Goal: Transaction & Acquisition: Register for event/course

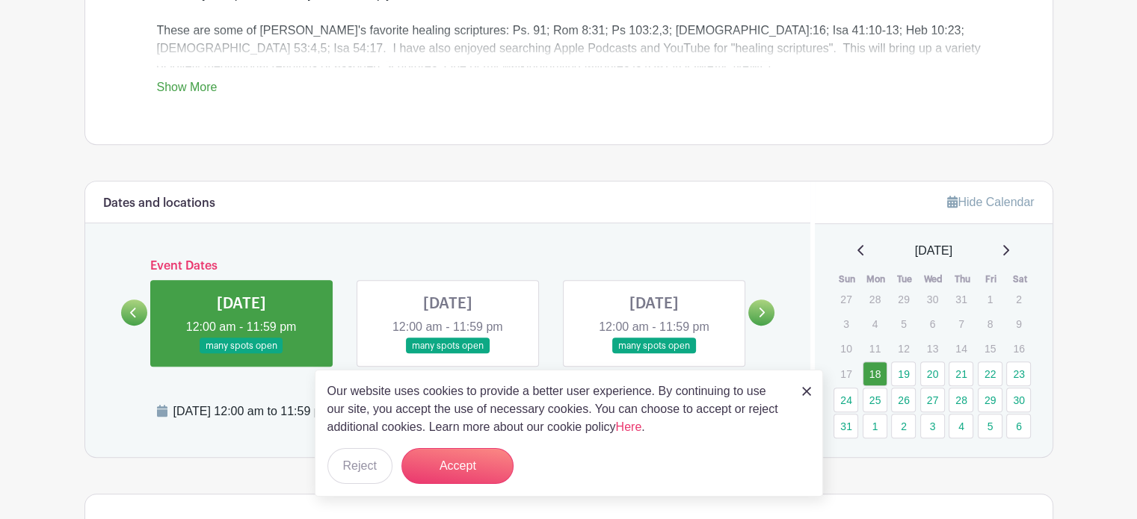
scroll to position [717, 0]
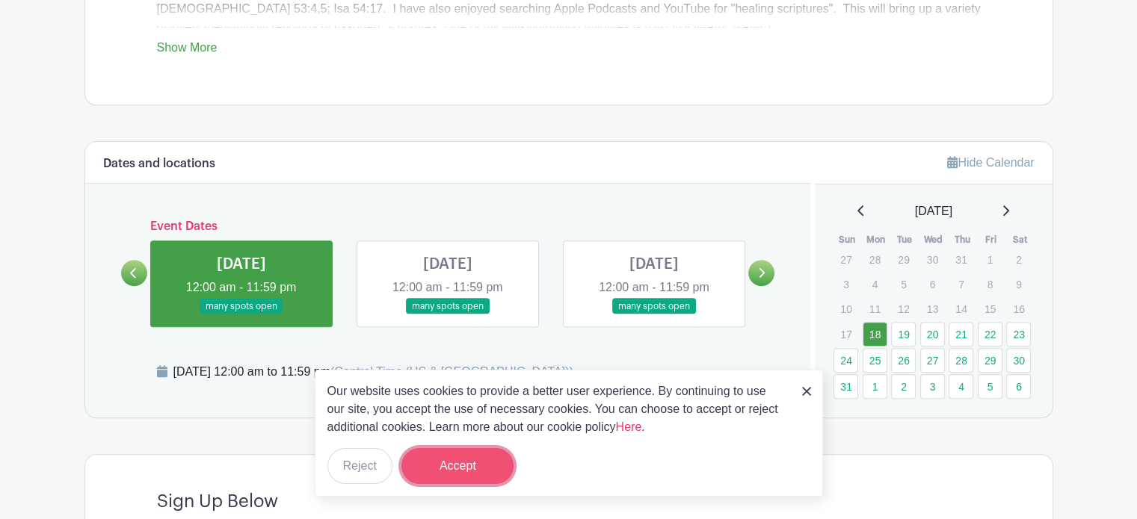
click at [476, 469] on button "Accept" at bounding box center [457, 466] width 112 height 36
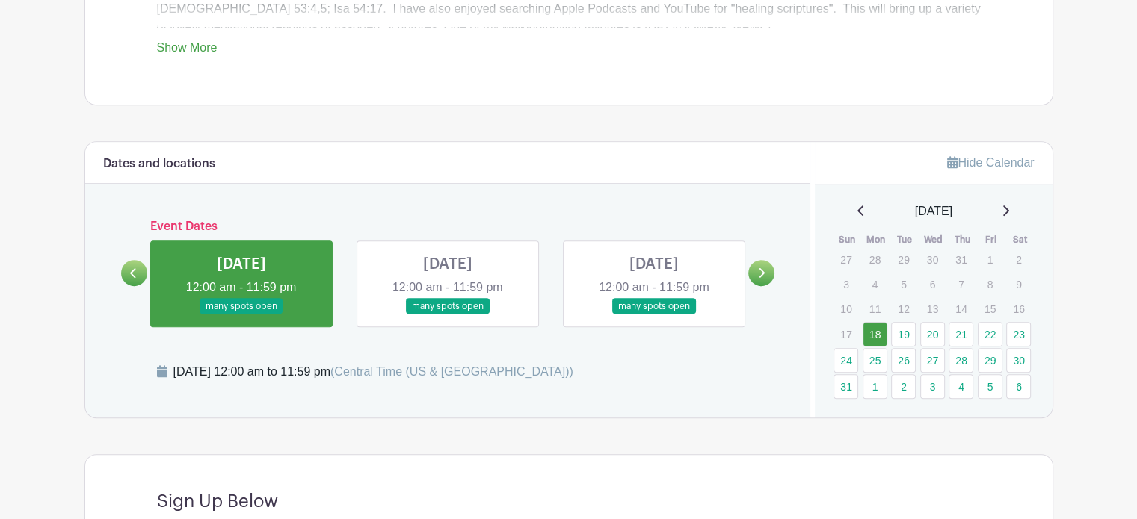
click at [767, 266] on link at bounding box center [761, 273] width 26 height 26
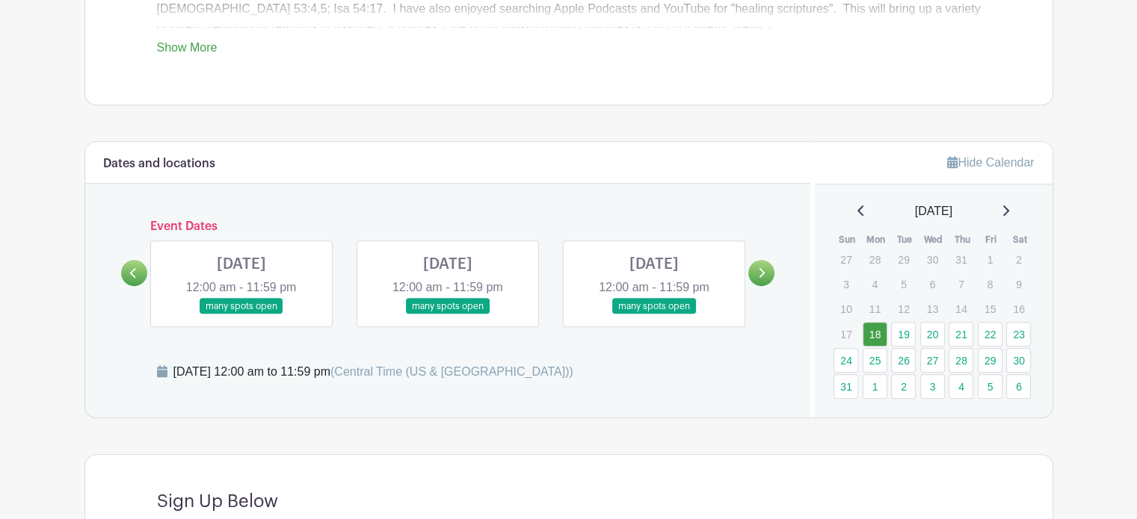
click at [448, 315] on link at bounding box center [448, 315] width 0 height 0
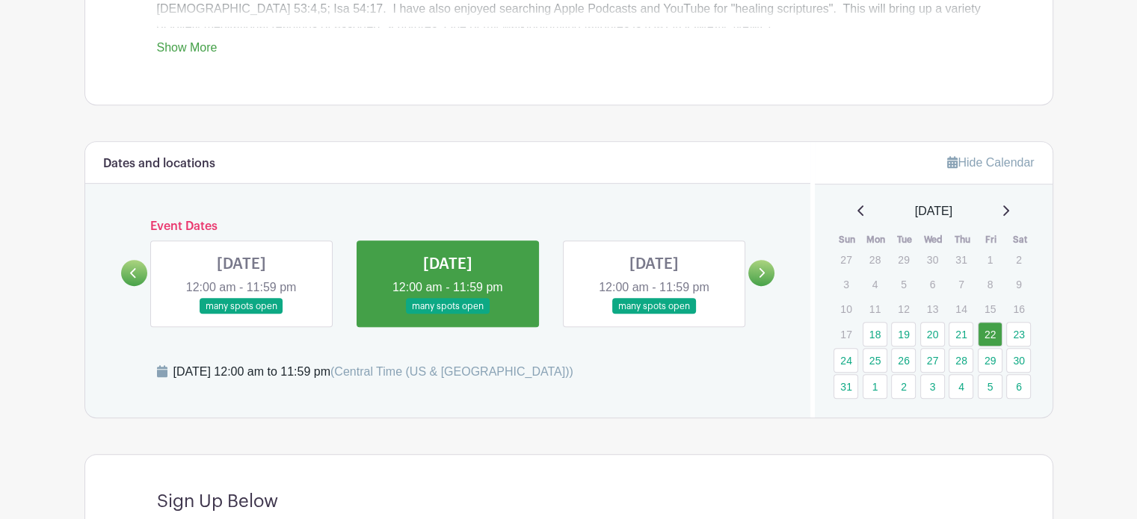
click at [756, 274] on link at bounding box center [761, 273] width 26 height 26
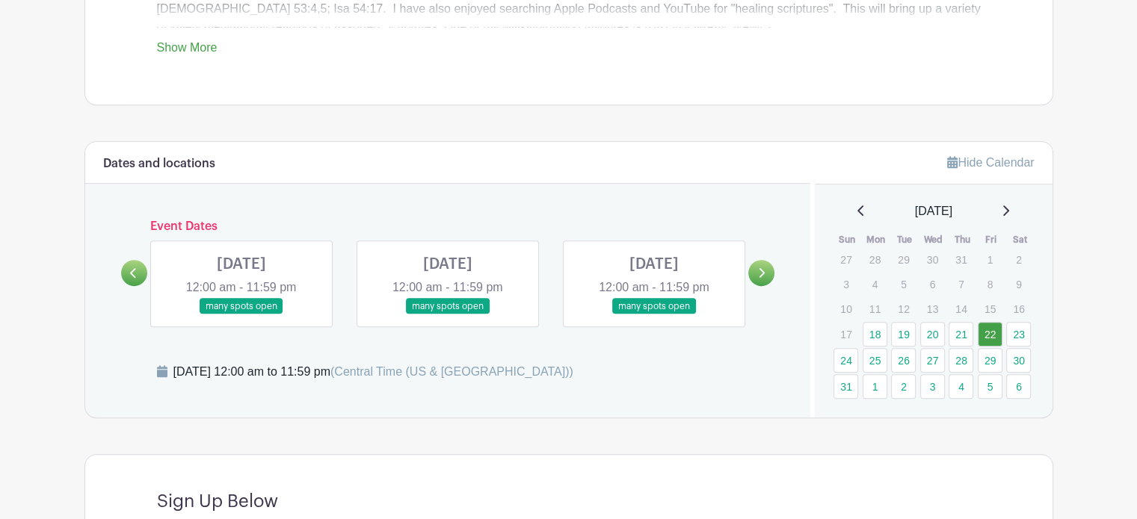
click at [756, 274] on link at bounding box center [761, 273] width 26 height 26
click at [654, 315] on link at bounding box center [654, 315] width 0 height 0
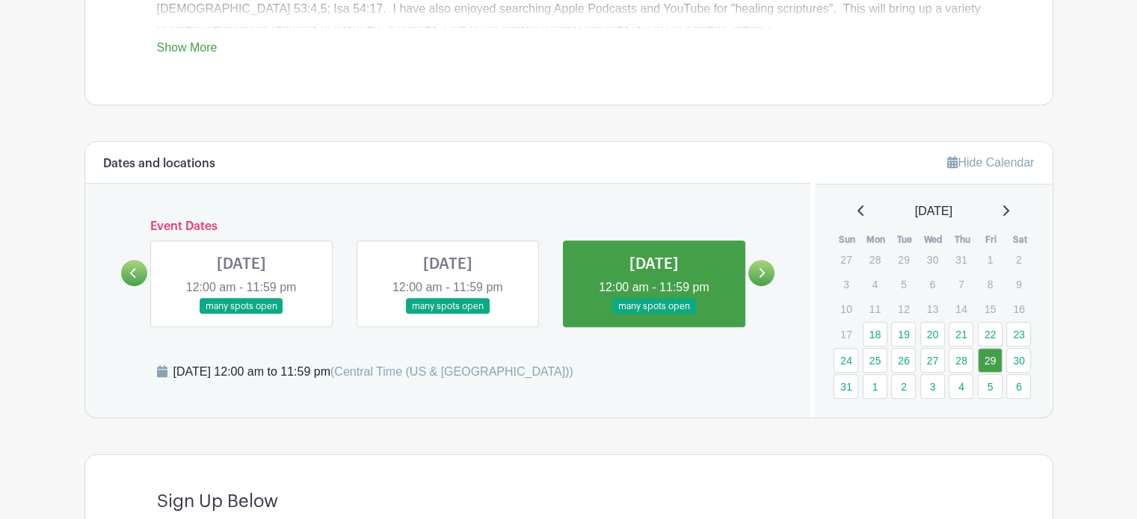
click at [137, 278] on link at bounding box center [134, 273] width 26 height 26
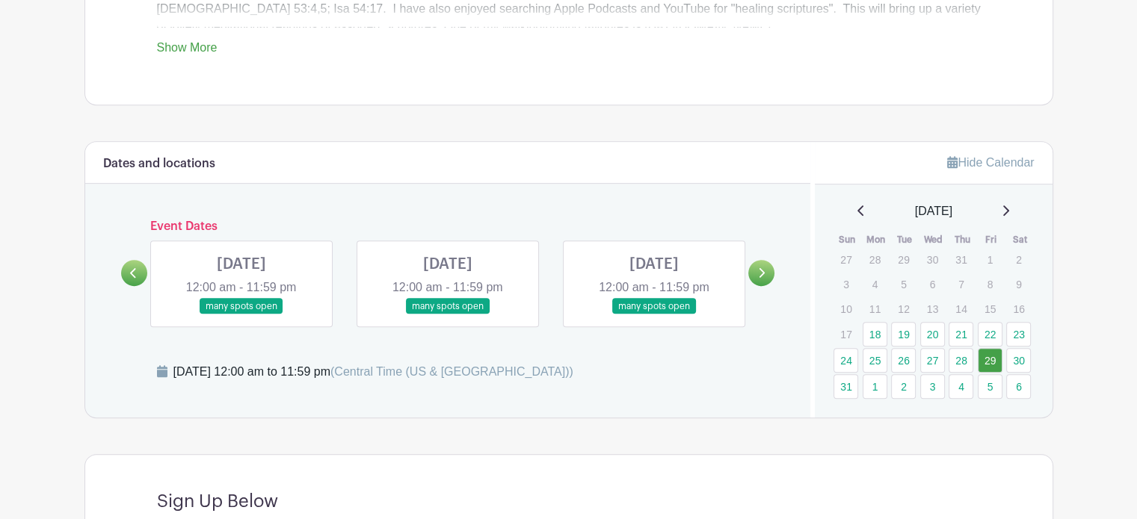
click at [137, 278] on link at bounding box center [134, 273] width 26 height 26
click at [448, 315] on link at bounding box center [448, 315] width 0 height 0
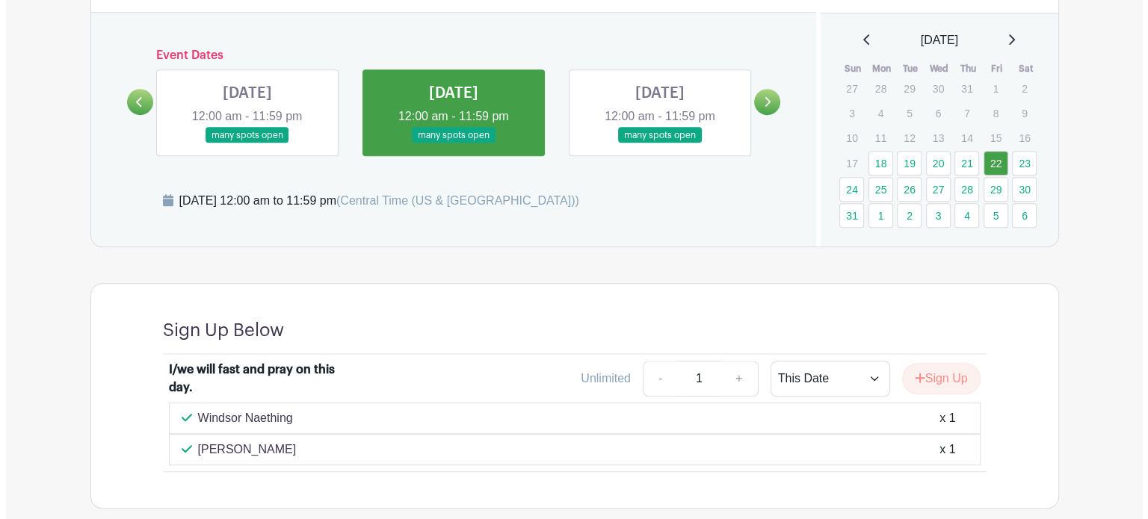
scroll to position [967, 0]
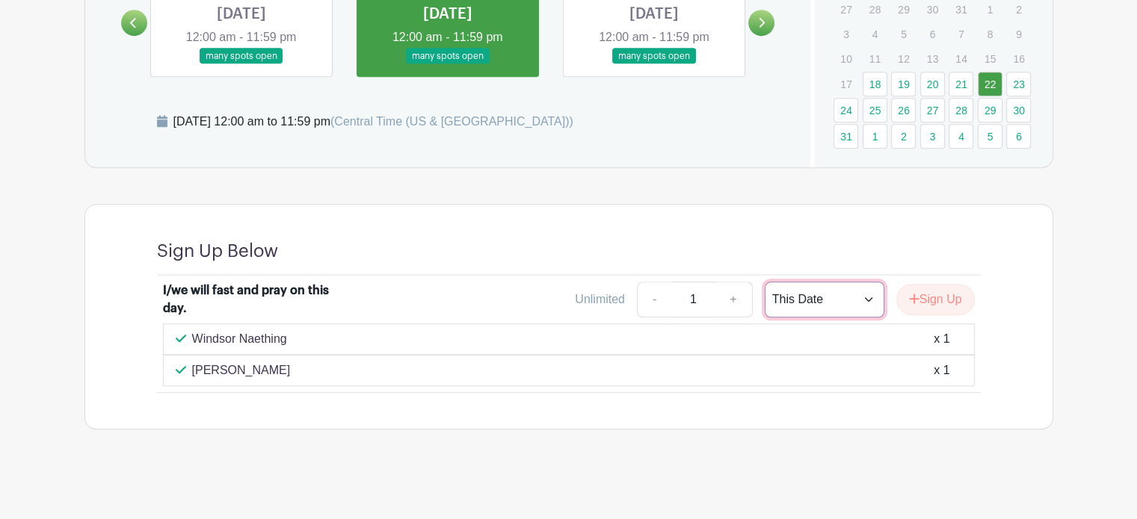
click at [843, 300] on select "This Date Select Dates" at bounding box center [824, 300] width 120 height 36
select select "select_dates"
click at [764, 282] on select "This Date Select Dates" at bounding box center [824, 300] width 120 height 36
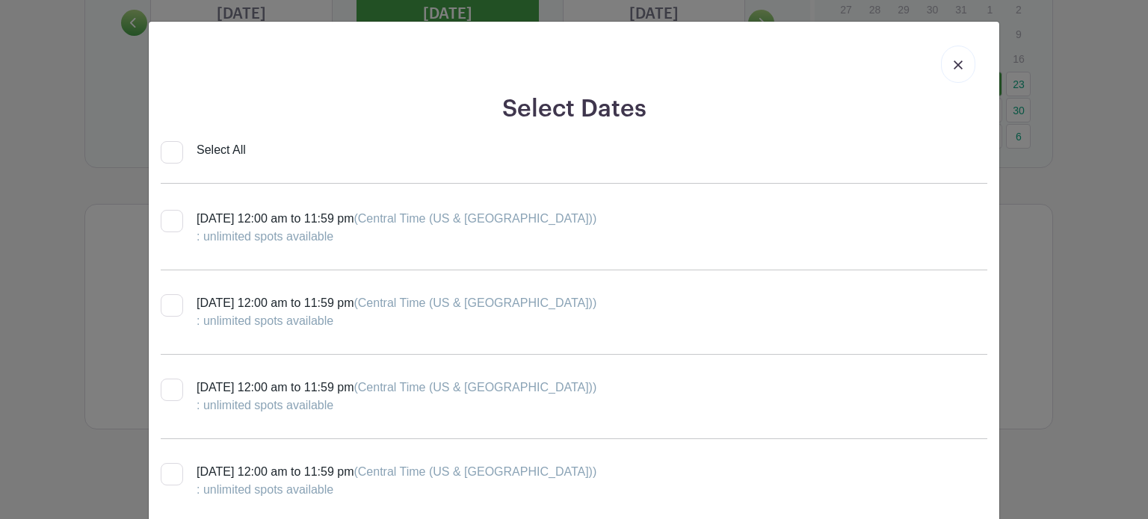
scroll to position [253, 0]
click at [169, 311] on div at bounding box center [172, 304] width 22 height 22
click at [169, 303] on input "[DATE] 12:00 am to 11:59 pm (Central Time ([GEOGRAPHIC_DATA] & [GEOGRAPHIC_DATA…" at bounding box center [166, 298] width 10 height 10
checkbox input "true"
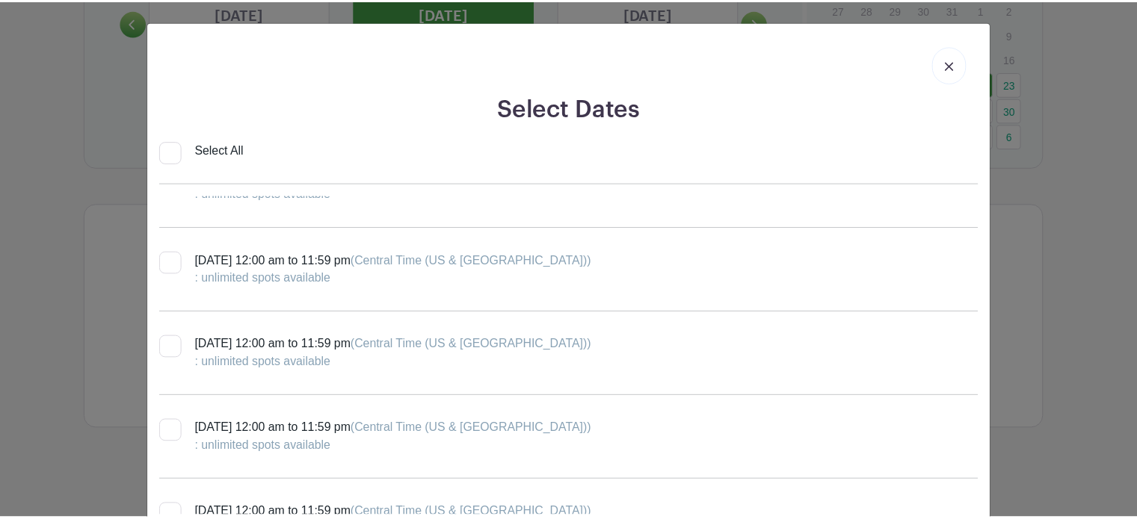
scroll to position [717, 0]
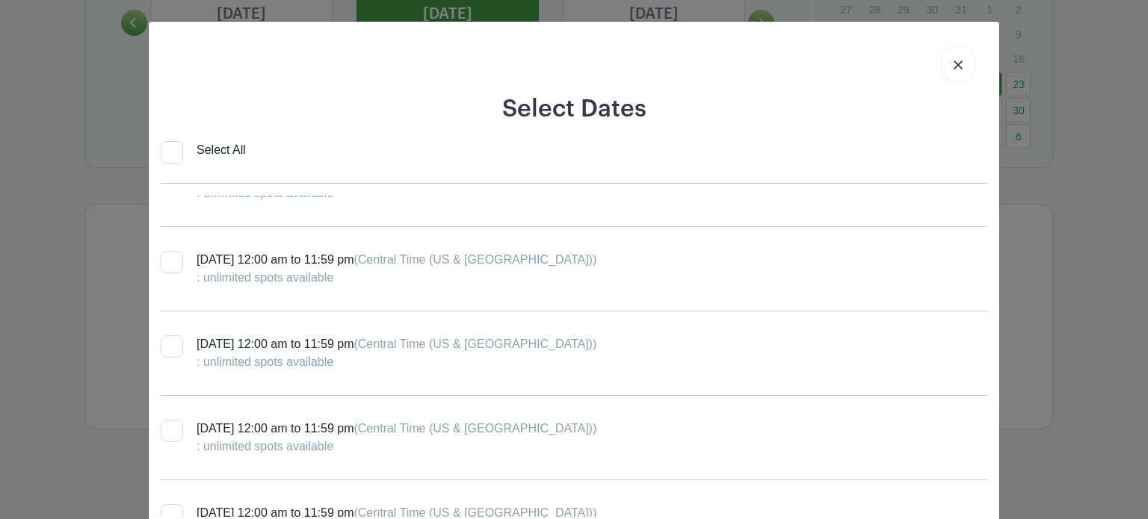
click at [164, 433] on div at bounding box center [172, 431] width 22 height 22
click at [164, 430] on input "[DATE] 12:00 am to 11:59 pm (Central Time ([GEOGRAPHIC_DATA] & [GEOGRAPHIC_DATA…" at bounding box center [166, 425] width 10 height 10
checkbox input "true"
click at [953, 64] on img at bounding box center [957, 65] width 9 height 9
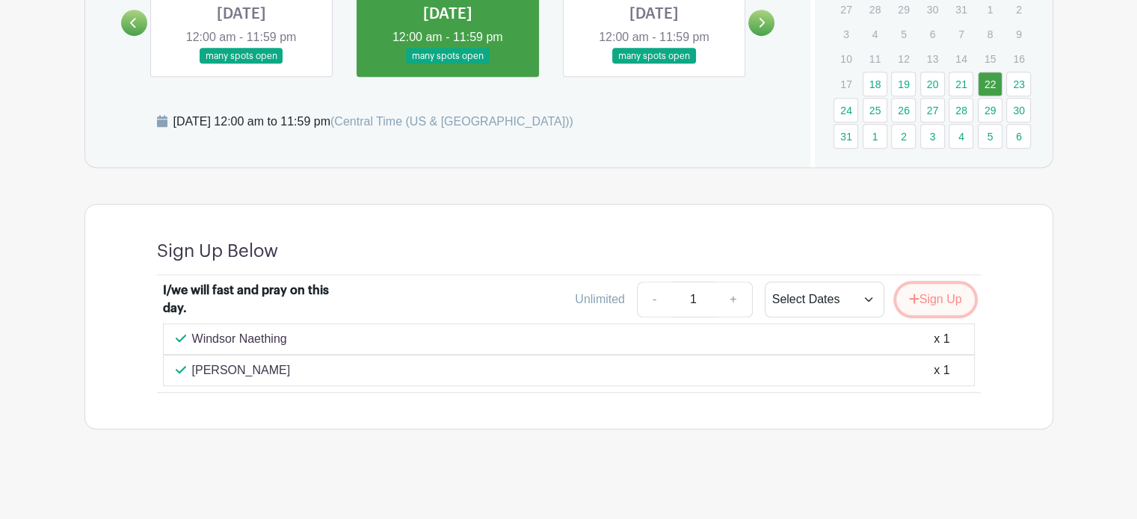
click at [956, 297] on button "Sign Up" at bounding box center [935, 299] width 78 height 31
click at [947, 294] on button "Sign Up" at bounding box center [935, 299] width 78 height 31
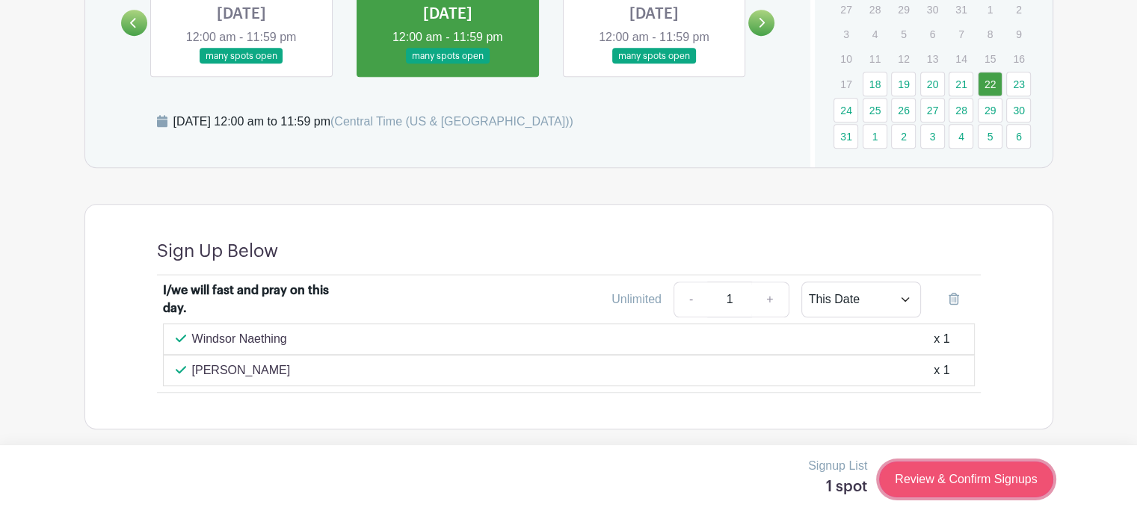
click at [965, 487] on link "Review & Confirm Signups" at bounding box center [965, 480] width 173 height 36
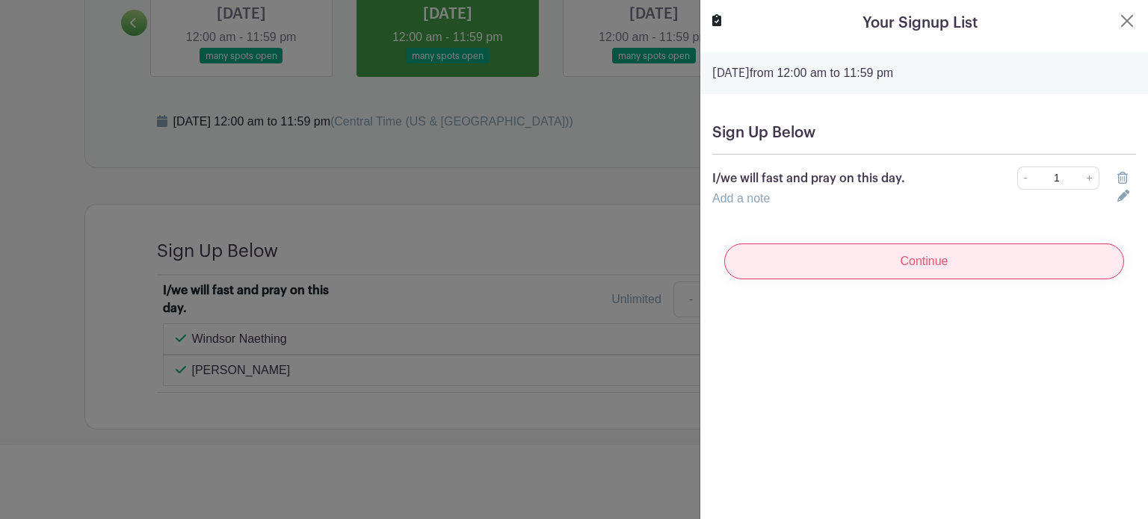
click at [956, 256] on input "Continue" at bounding box center [924, 262] width 400 height 36
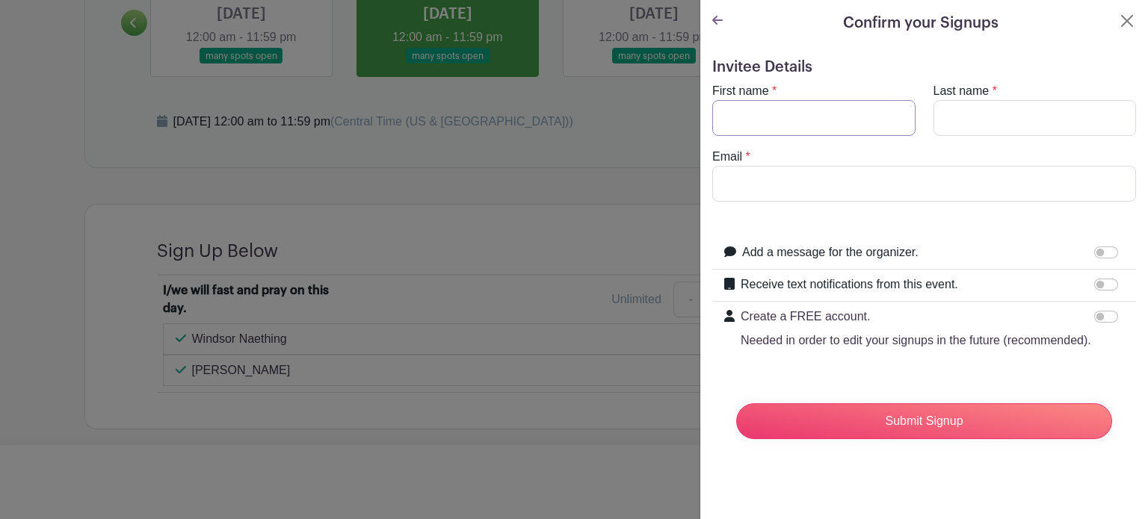
click at [817, 125] on input "First name" at bounding box center [813, 118] width 203 height 36
type input "Lauren"
type input "Balfour"
type input "[EMAIL_ADDRESS][PERSON_NAME][DOMAIN_NAME]"
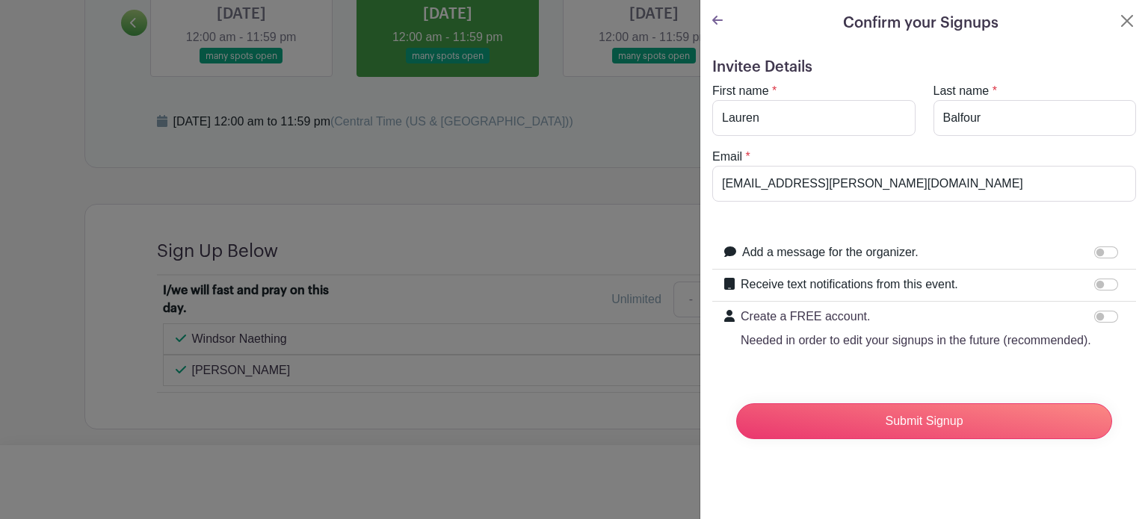
click at [1136, 508] on div at bounding box center [1137, 508] width 0 height 0
click at [1001, 439] on input "Submit Signup" at bounding box center [924, 421] width 376 height 36
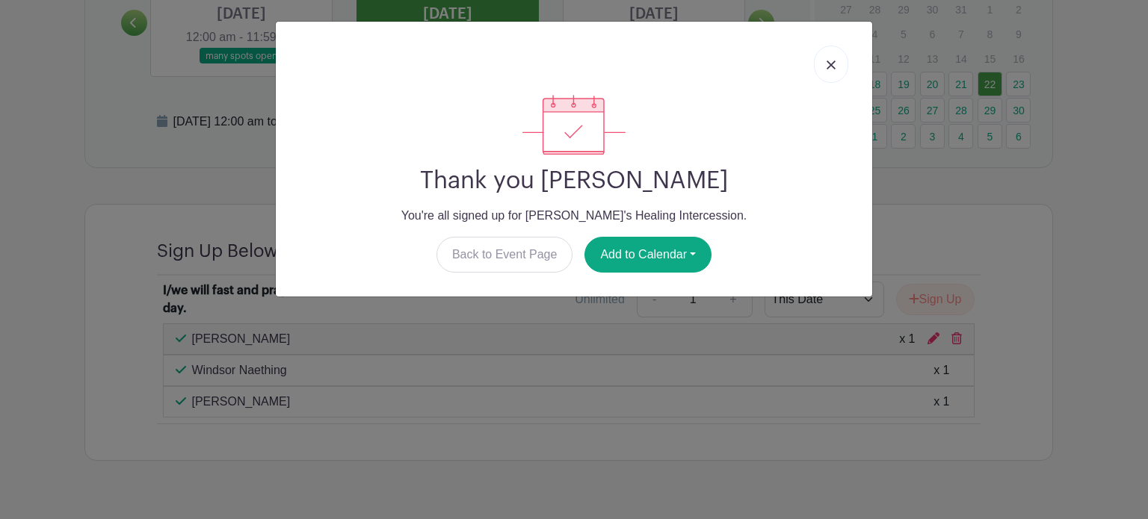
click at [835, 61] on img at bounding box center [830, 65] width 9 height 9
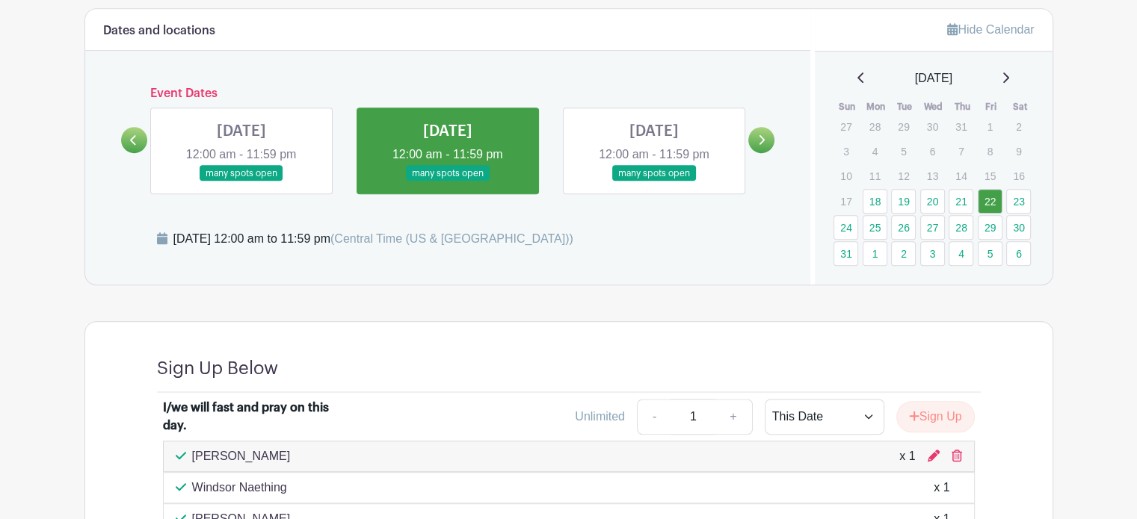
scroll to position [847, 0]
